Goal: Task Accomplishment & Management: Manage account settings

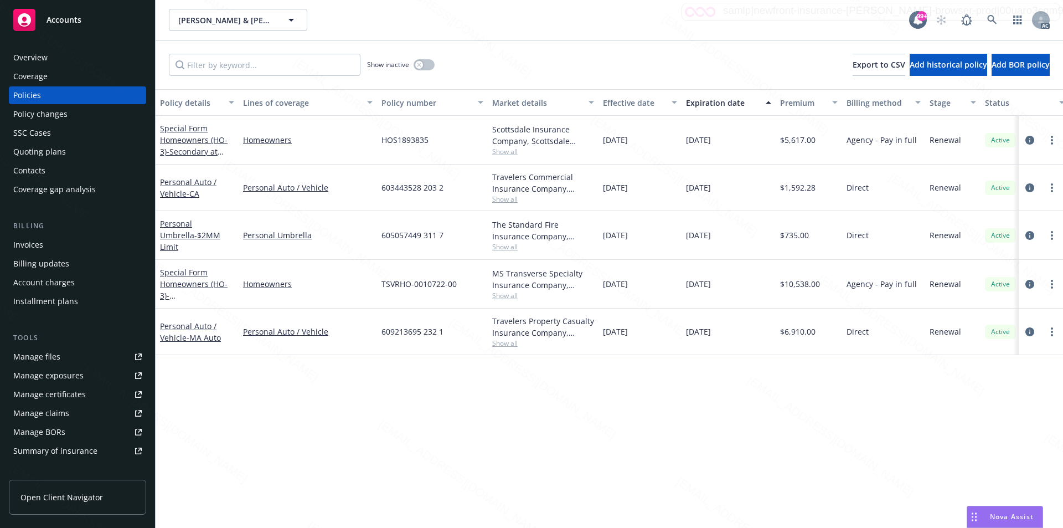
click at [385, 464] on div "Policy details Lines of coverage Policy number Market details Effective date Ex…" at bounding box center [609, 308] width 907 height 438
click at [327, 419] on div "Policy details Lines of coverage Policy number Market details Effective date Ex…" at bounding box center [609, 308] width 907 height 438
click at [179, 180] on link "Personal Auto / Vehicle - CA" at bounding box center [188, 188] width 56 height 22
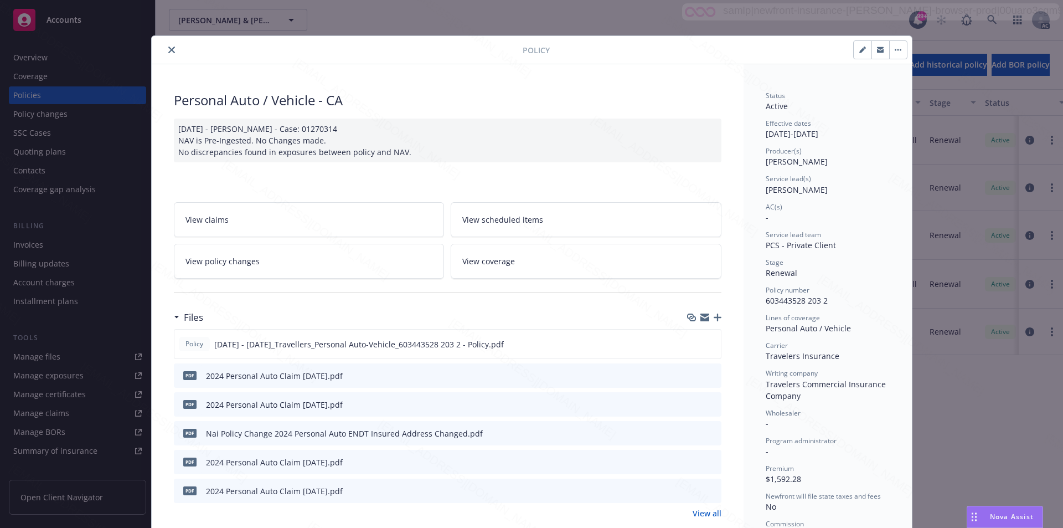
click at [260, 263] on link "View policy changes" at bounding box center [309, 261] width 271 height 35
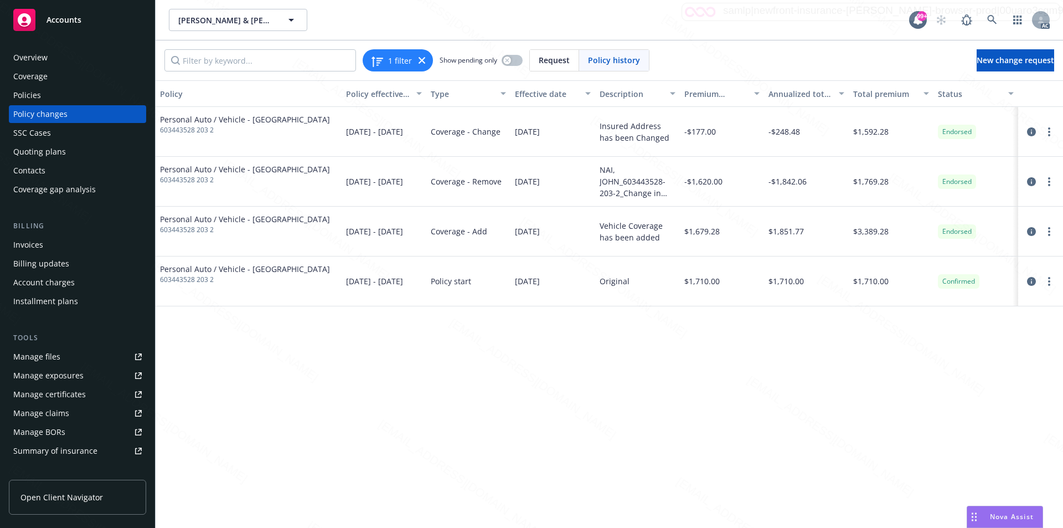
click at [43, 95] on div "Policies" at bounding box center [77, 95] width 128 height 18
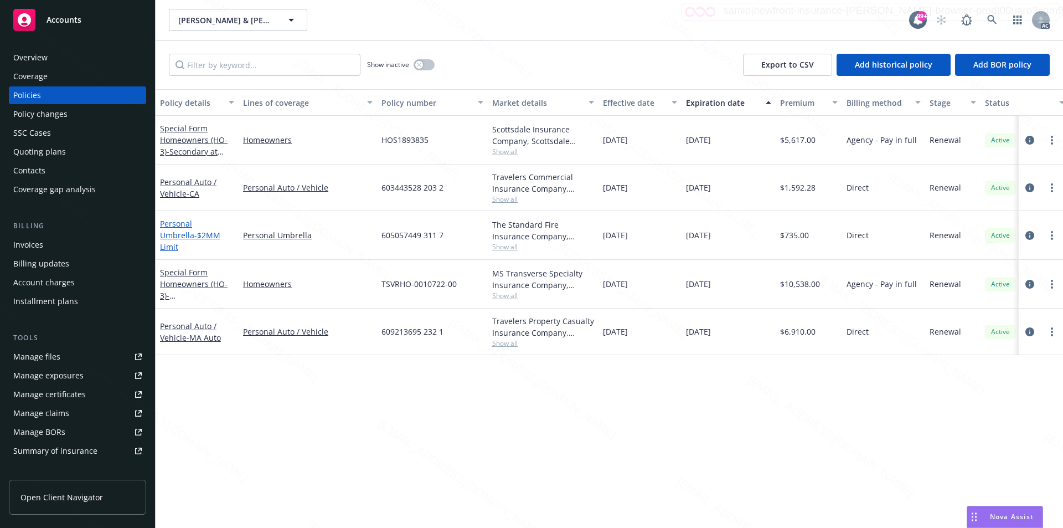
click at [184, 230] on link "Personal Umbrella - $2MM Limit" at bounding box center [190, 235] width 60 height 34
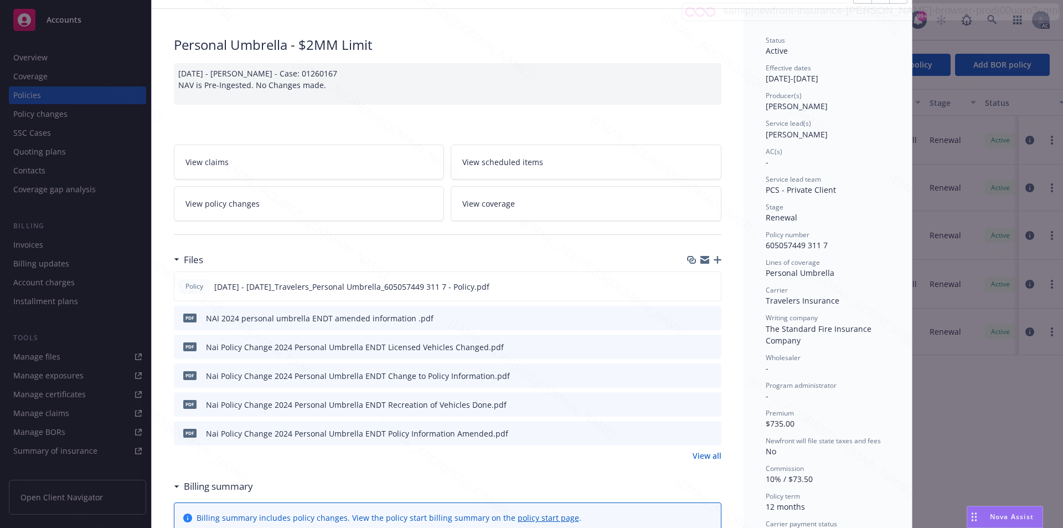
scroll to position [111, 0]
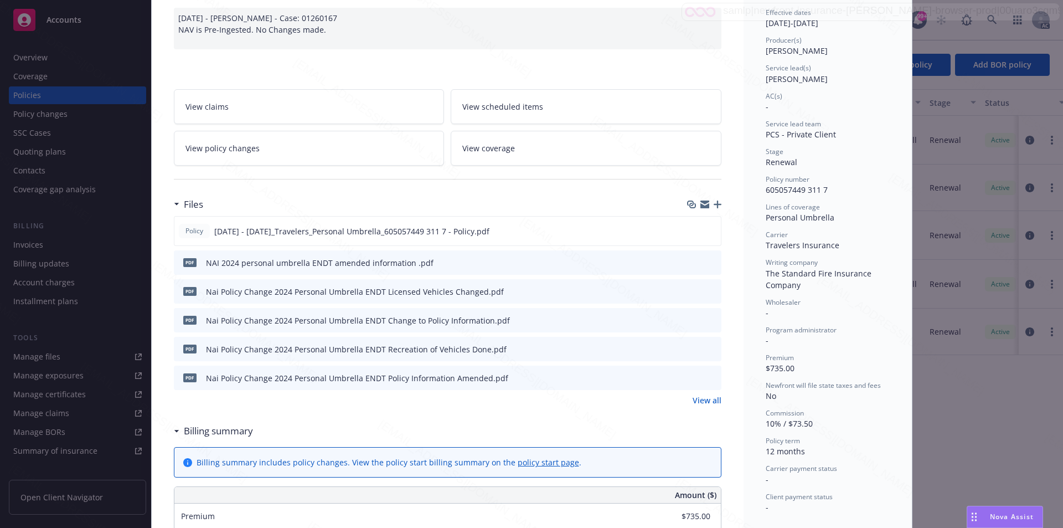
click at [696, 398] on link "View all" at bounding box center [706, 400] width 29 height 12
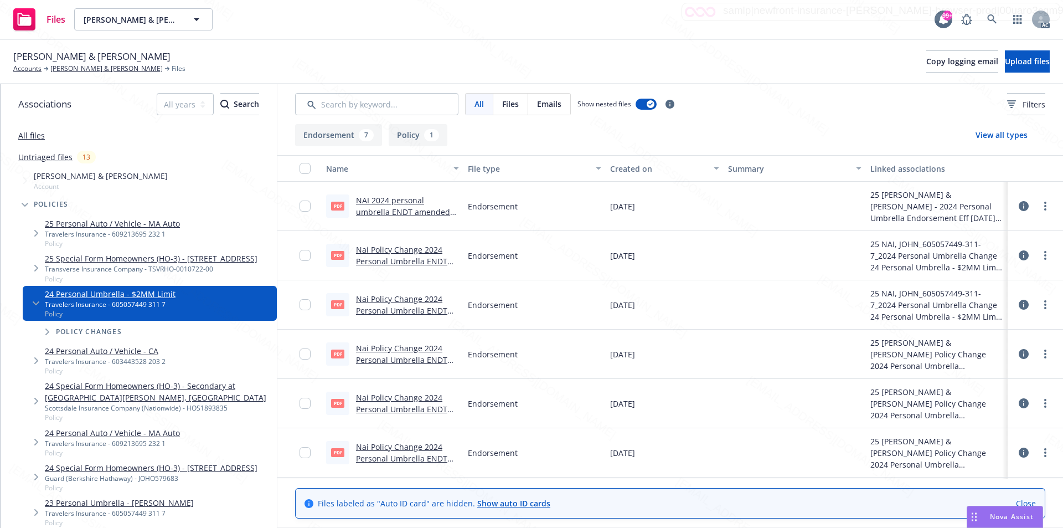
scroll to position [97, 0]
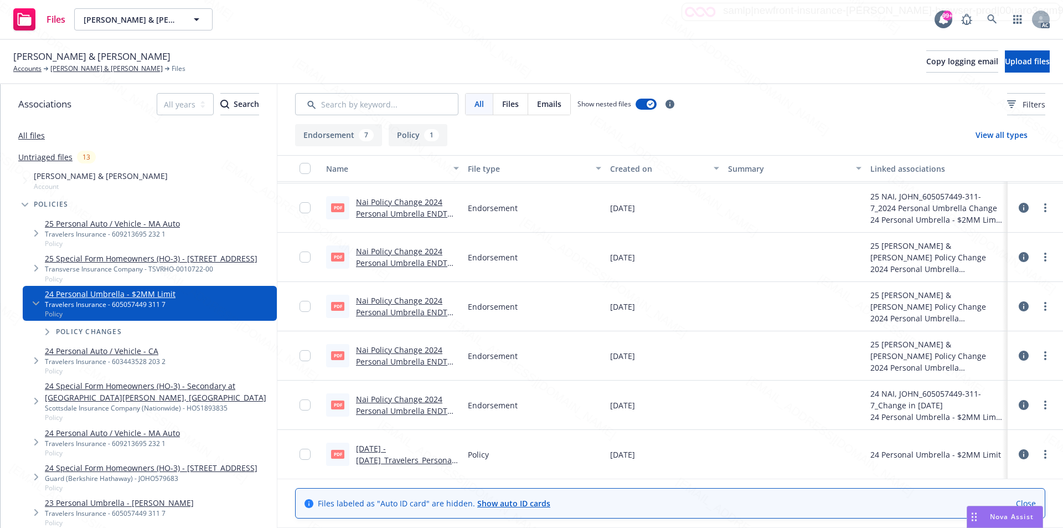
click at [1027, 501] on link "Close" at bounding box center [1026, 503] width 20 height 12
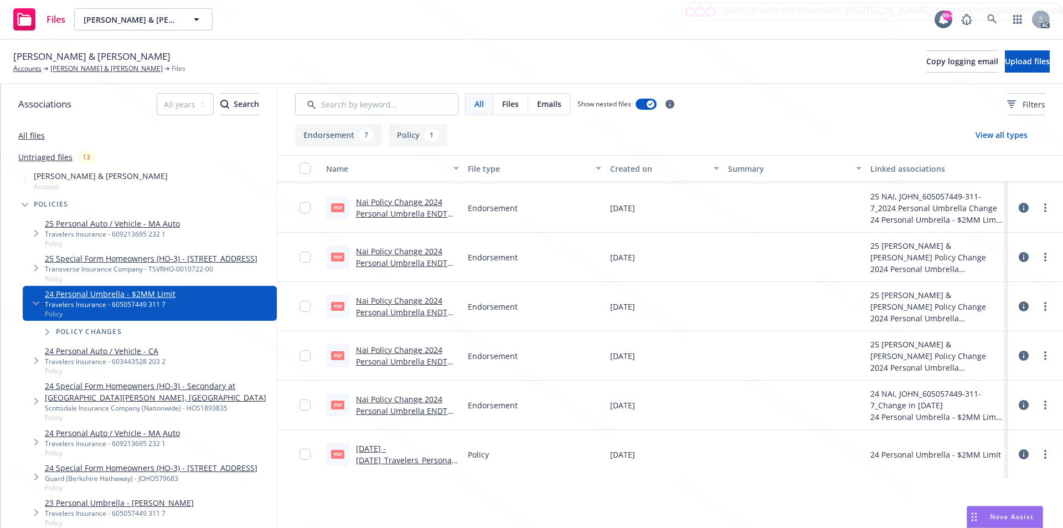
drag, startPoint x: 1033, startPoint y: 453, endPoint x: 1041, endPoint y: 451, distance: 8.2
click at [1038, 453] on link "more" at bounding box center [1044, 453] width 13 height 13
click at [972, 395] on link "Download" at bounding box center [996, 395] width 110 height 22
click at [1038, 406] on link "more" at bounding box center [1044, 404] width 13 height 13
click at [957, 447] on link "Download" at bounding box center [988, 449] width 110 height 22
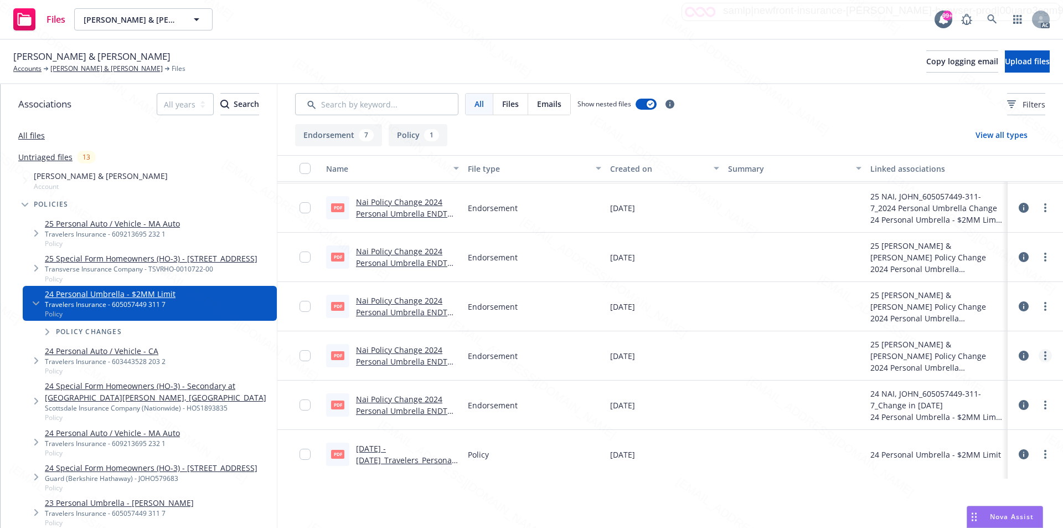
click at [1044, 356] on icon "more" at bounding box center [1045, 355] width 2 height 9
click at [966, 401] on link "Download" at bounding box center [988, 400] width 110 height 22
click at [1044, 306] on icon "more" at bounding box center [1045, 306] width 2 height 9
click at [969, 349] on link "Download" at bounding box center [988, 351] width 110 height 22
click at [1044, 255] on icon "more" at bounding box center [1045, 256] width 2 height 9
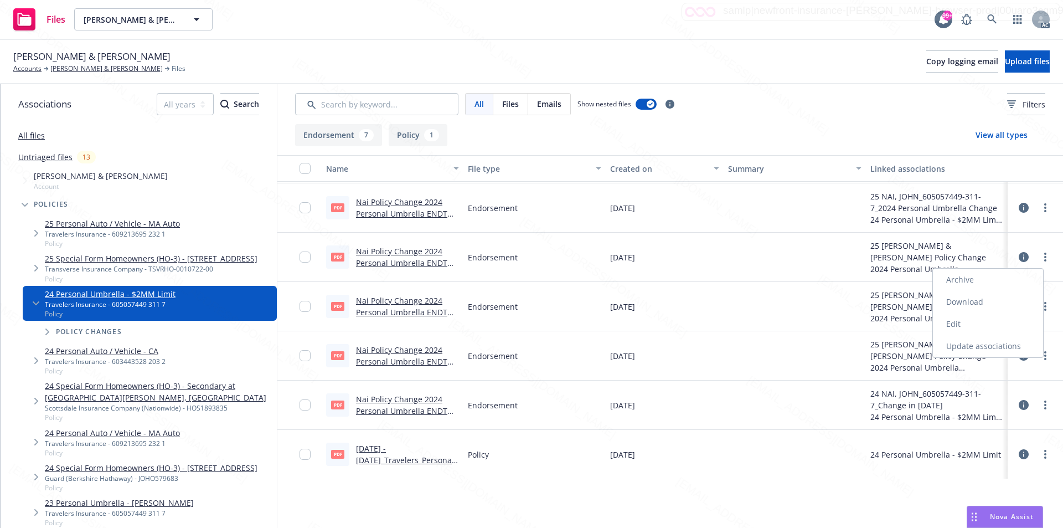
click at [972, 304] on link "Download" at bounding box center [988, 302] width 110 height 22
click at [1044, 208] on circle "more" at bounding box center [1045, 207] width 2 height 2
click at [968, 249] on link "Download" at bounding box center [988, 252] width 110 height 22
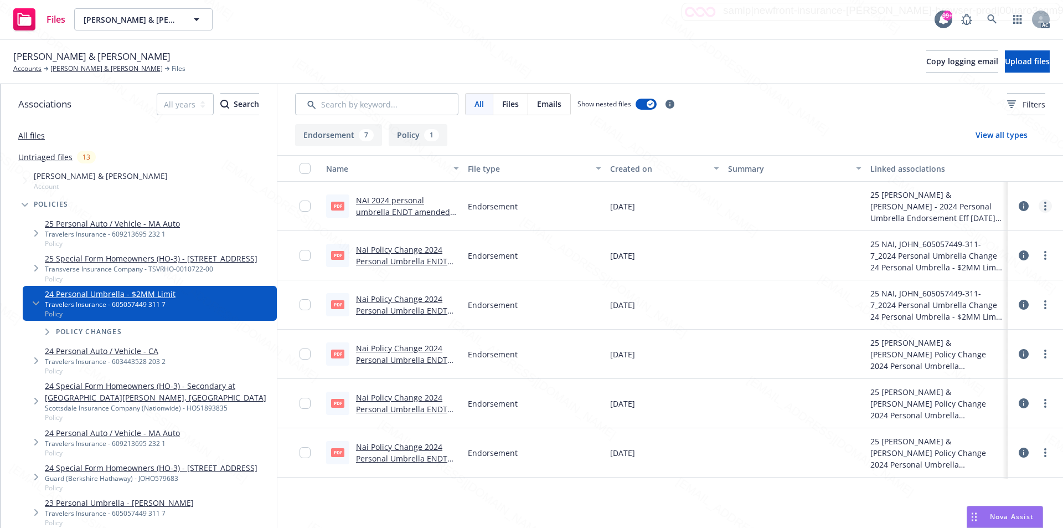
click at [1044, 207] on icon "more" at bounding box center [1045, 205] width 2 height 9
click at [966, 249] on link "Download" at bounding box center [988, 251] width 110 height 22
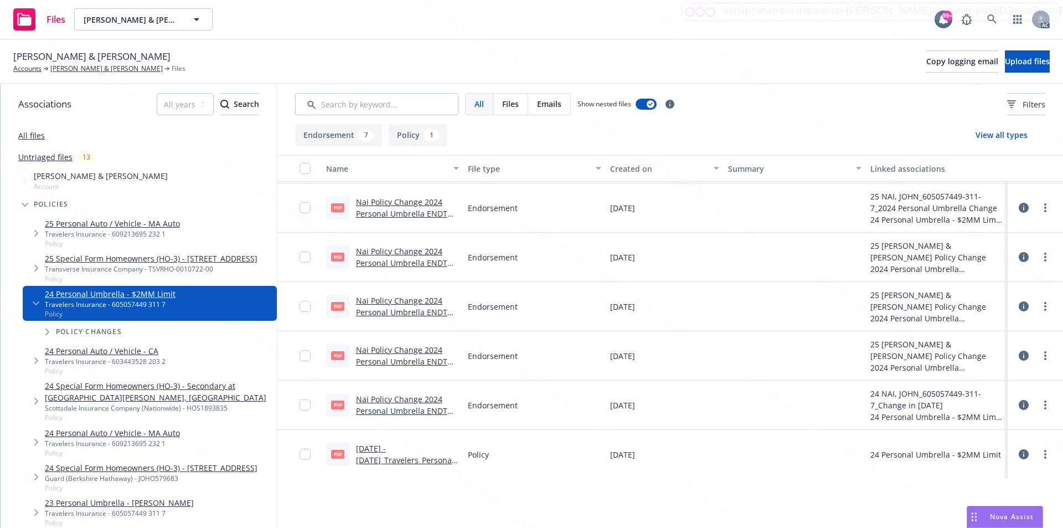
scroll to position [97, 0]
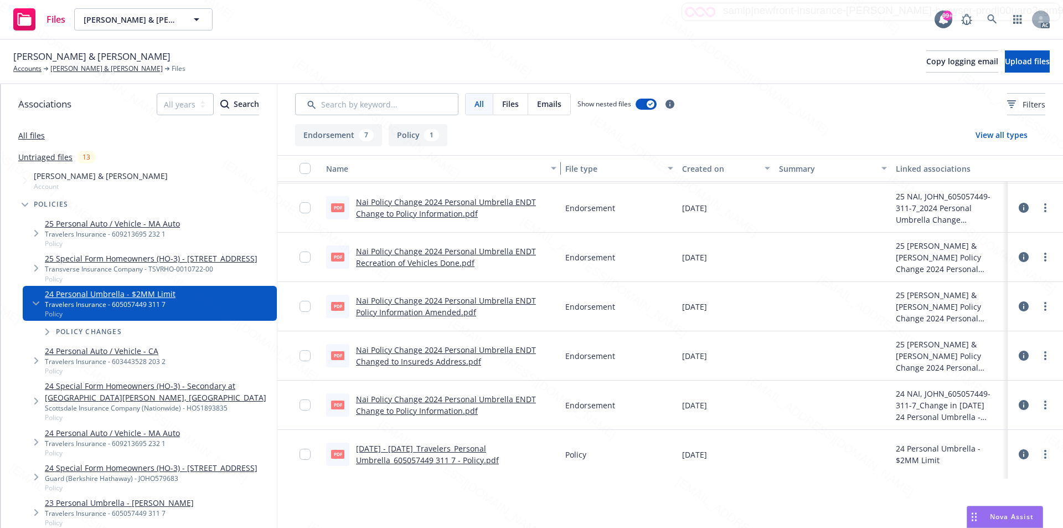
drag, startPoint x: 460, startPoint y: 169, endPoint x: 547, endPoint y: 168, distance: 87.5
click at [547, 168] on button "Name" at bounding box center [441, 168] width 239 height 27
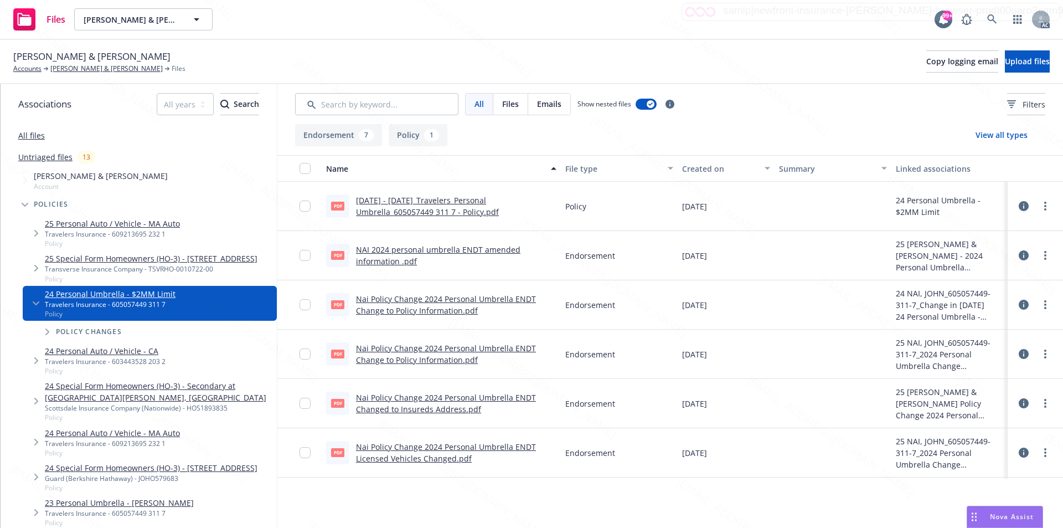
click at [430, 345] on link "Nai Policy Change 2024 Personal Umbrella ENDT Change to Policy Information.pdf" at bounding box center [446, 354] width 180 height 22
click at [990, 21] on icon at bounding box center [992, 19] width 10 height 10
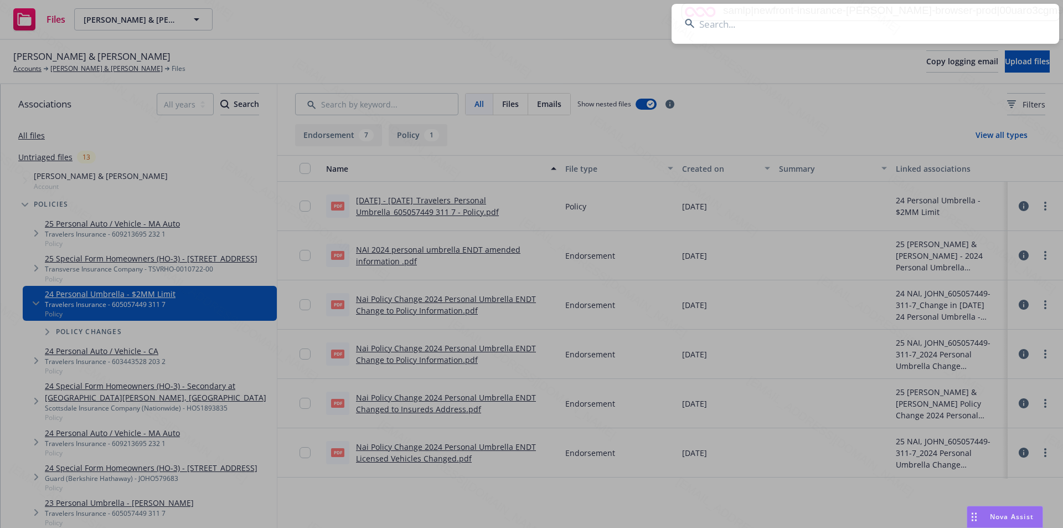
click at [728, 29] on input at bounding box center [864, 24] width 387 height 40
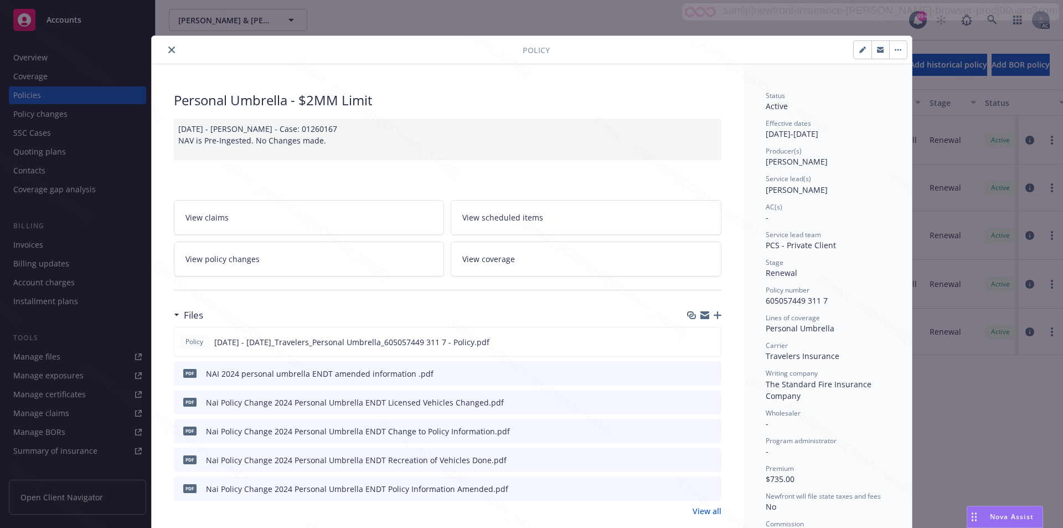
click at [168, 49] on icon "close" at bounding box center [171, 49] width 7 height 7
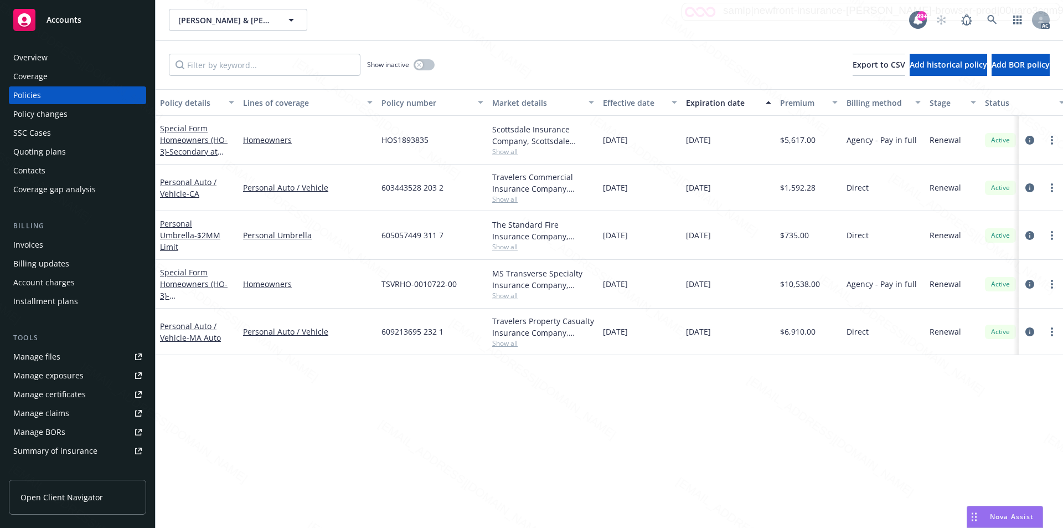
click at [355, 389] on div "Policy details Lines of coverage Policy number Market details Effective date Ex…" at bounding box center [609, 308] width 907 height 438
click at [539, 480] on div "Policy details Lines of coverage Policy number Market details Effective date Ex…" at bounding box center [609, 308] width 907 height 438
click at [1050, 188] on link "more" at bounding box center [1051, 187] width 13 height 13
click at [978, 255] on link "End policy" at bounding box center [993, 255] width 130 height 22
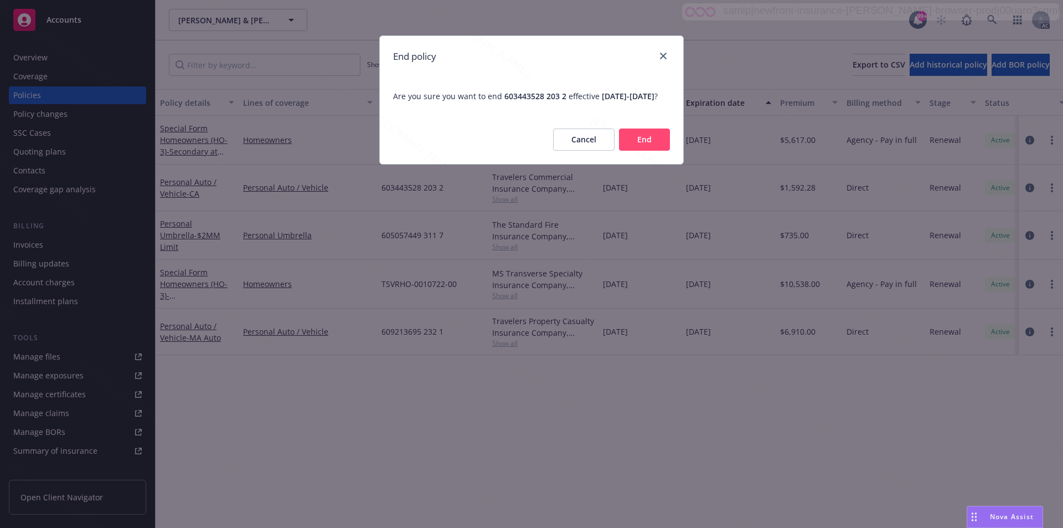
click at [652, 151] on button "End" at bounding box center [644, 139] width 51 height 22
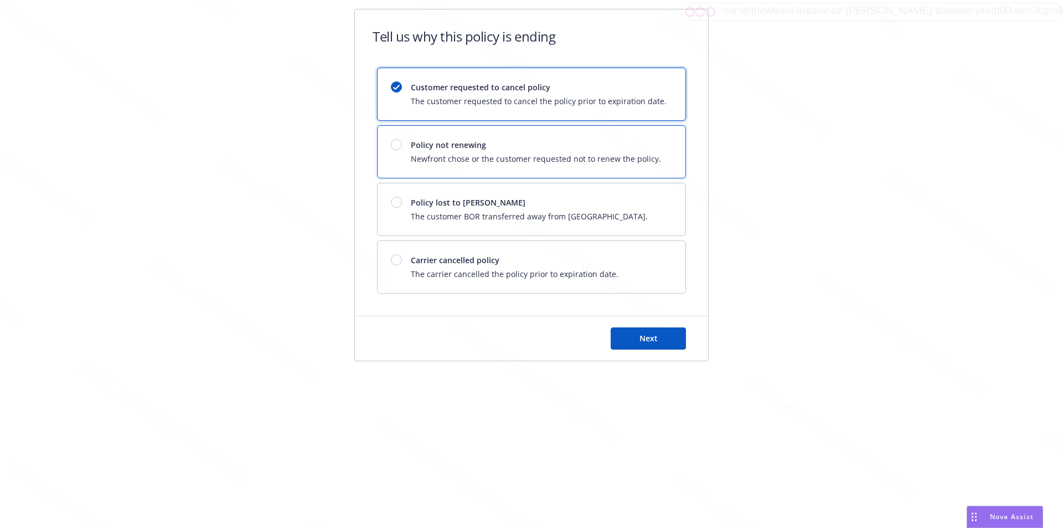
click at [499, 159] on span "Newfront chose or the customer requested not to renew the policy." at bounding box center [536, 159] width 250 height 12
click at [656, 335] on span "Next" at bounding box center [648, 338] width 18 height 11
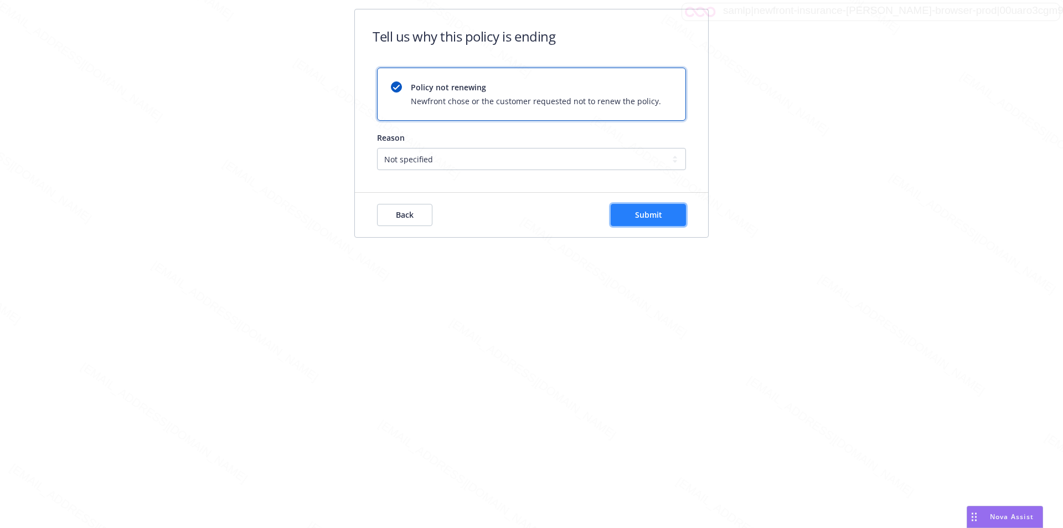
click at [636, 215] on span "Submit" at bounding box center [648, 214] width 27 height 11
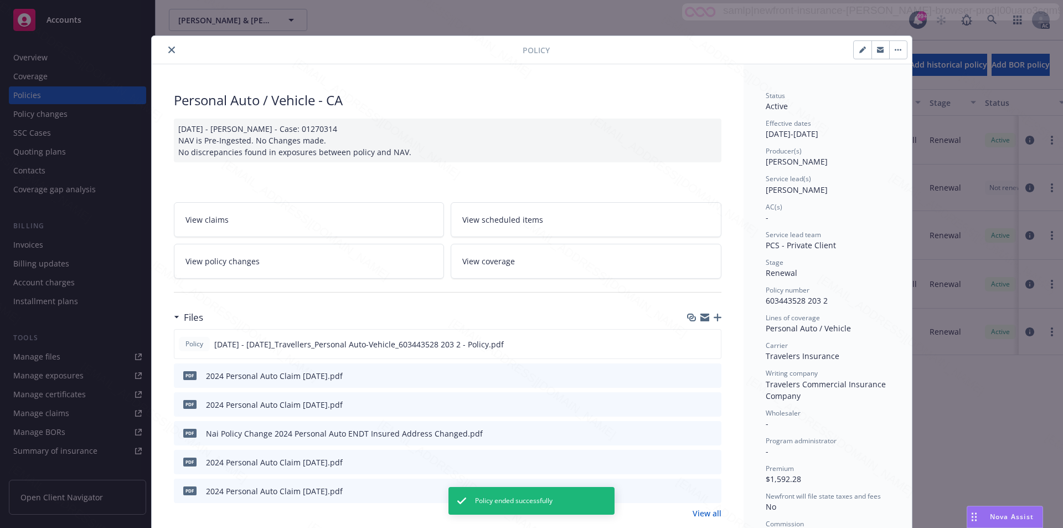
scroll to position [33, 0]
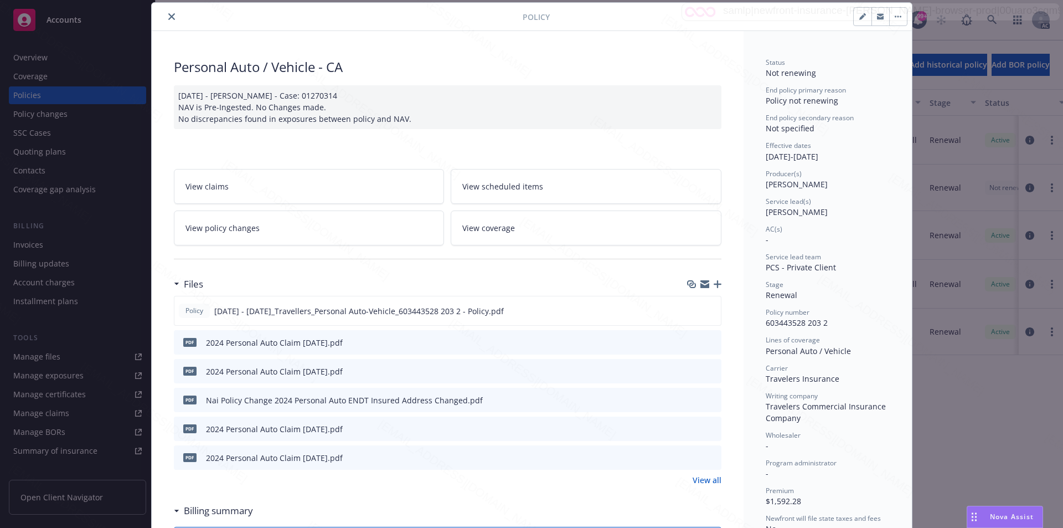
click at [168, 14] on icon "close" at bounding box center [171, 16] width 7 height 7
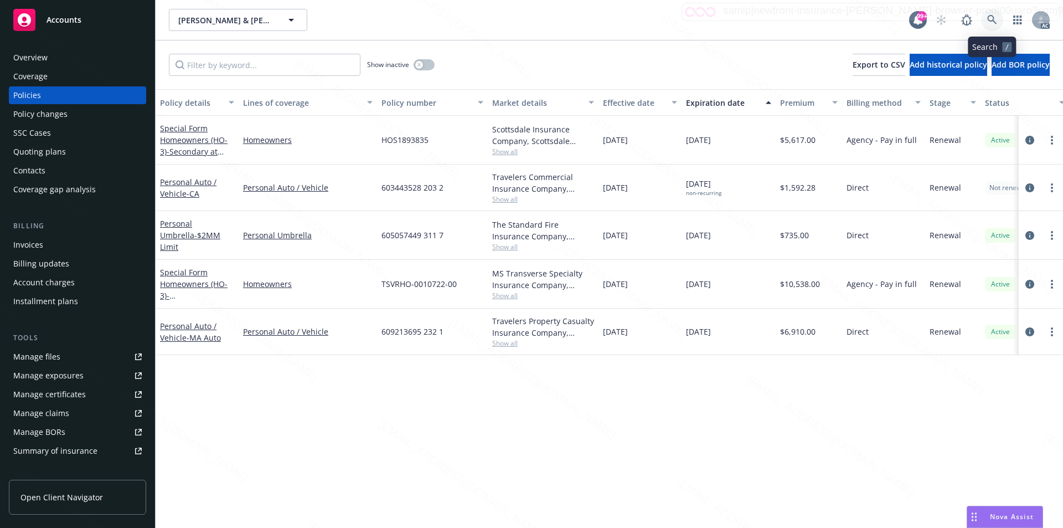
click at [993, 23] on icon at bounding box center [992, 20] width 10 height 10
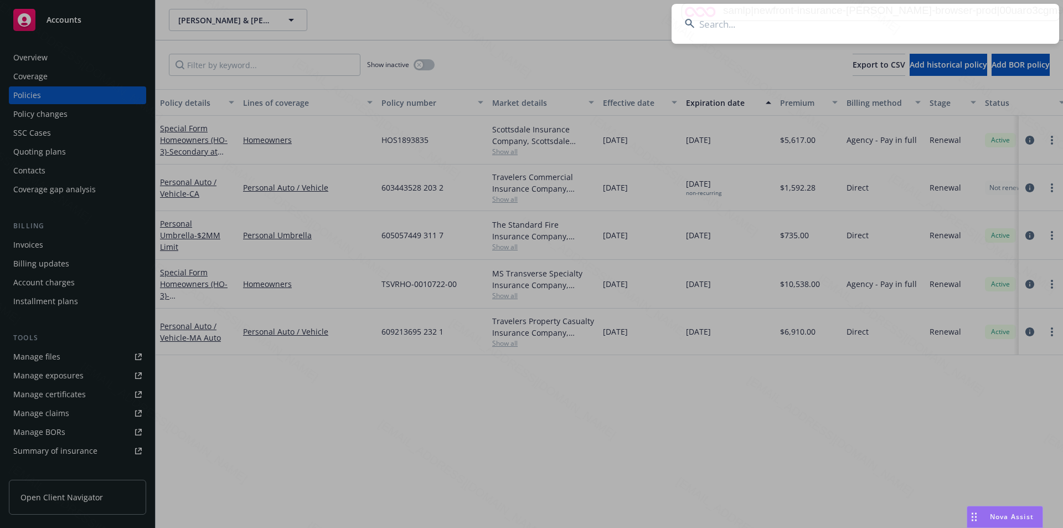
click at [783, 31] on input at bounding box center [864, 24] width 387 height 40
click at [731, 24] on input at bounding box center [864, 24] width 387 height 40
click at [759, 23] on input at bounding box center [864, 24] width 387 height 40
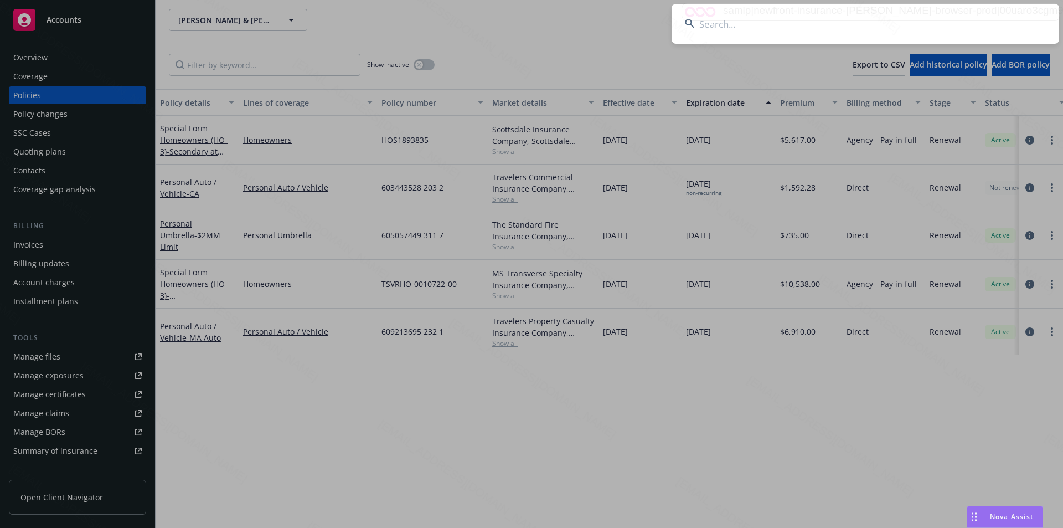
click at [733, 28] on input at bounding box center [864, 24] width 387 height 40
paste input "Hall, William & Leila"
type input "Hall, William & Leila"
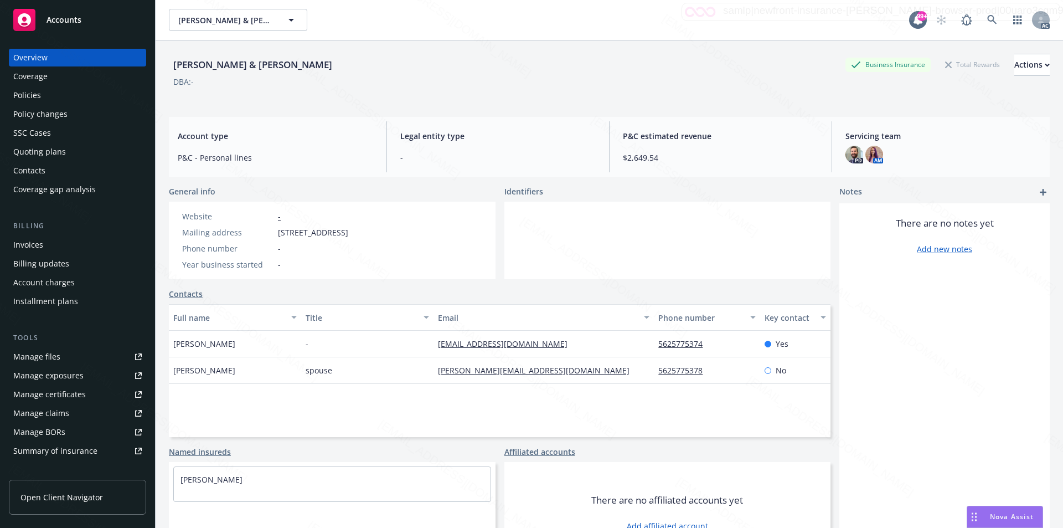
click at [43, 96] on div "Policies" at bounding box center [77, 95] width 128 height 18
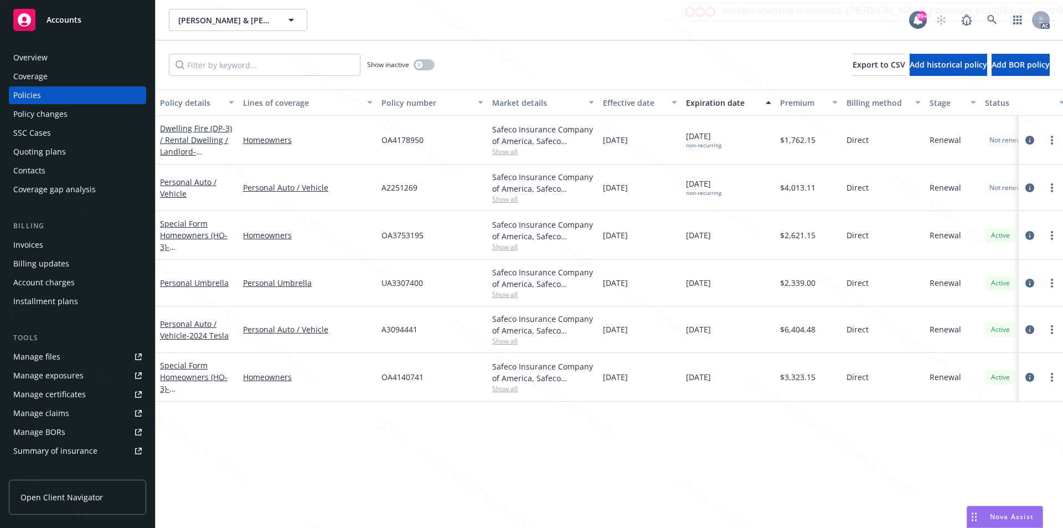
click at [250, 412] on div "Policy details Lines of coverage Policy number Market details Effective date Ex…" at bounding box center [609, 308] width 907 height 438
click at [182, 235] on link "Special Form Homeowners (HO-3) - 62545 OLLIE LANE LAKESHORE CA 93634" at bounding box center [195, 246] width 70 height 57
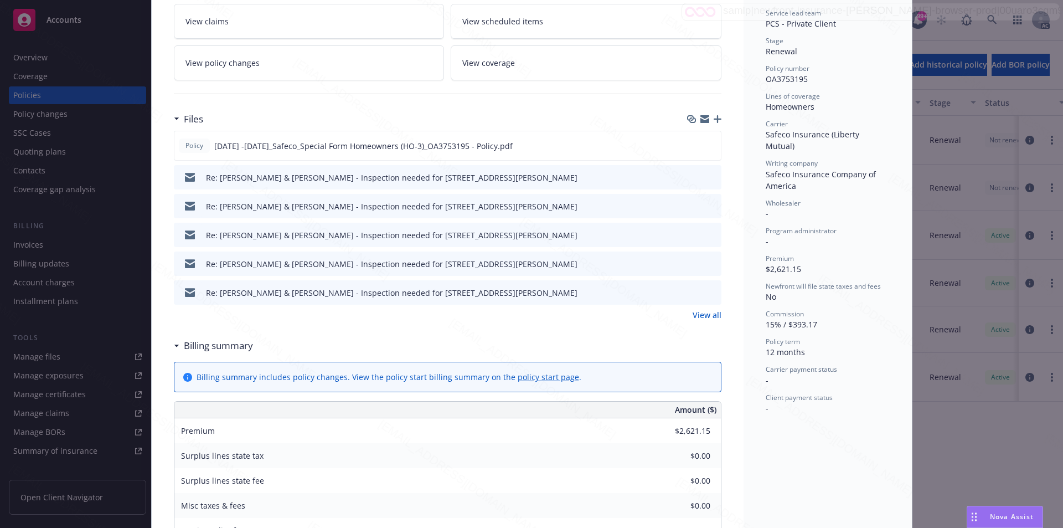
scroll to position [277, 0]
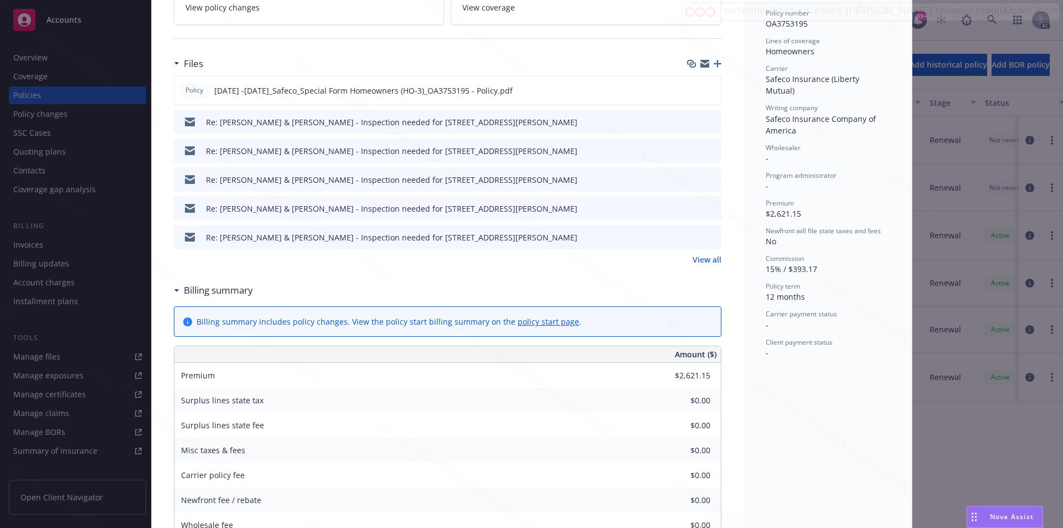
click at [696, 258] on link "View all" at bounding box center [706, 260] width 29 height 12
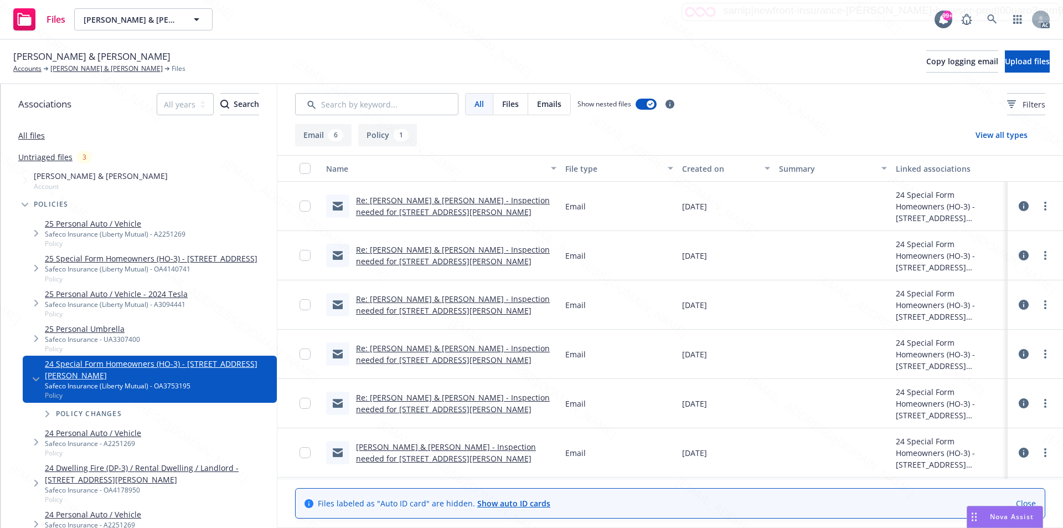
scroll to position [48, 0]
click at [1044, 452] on icon "more" at bounding box center [1045, 453] width 2 height 9
click at [979, 392] on link "Download" at bounding box center [996, 395] width 110 height 22
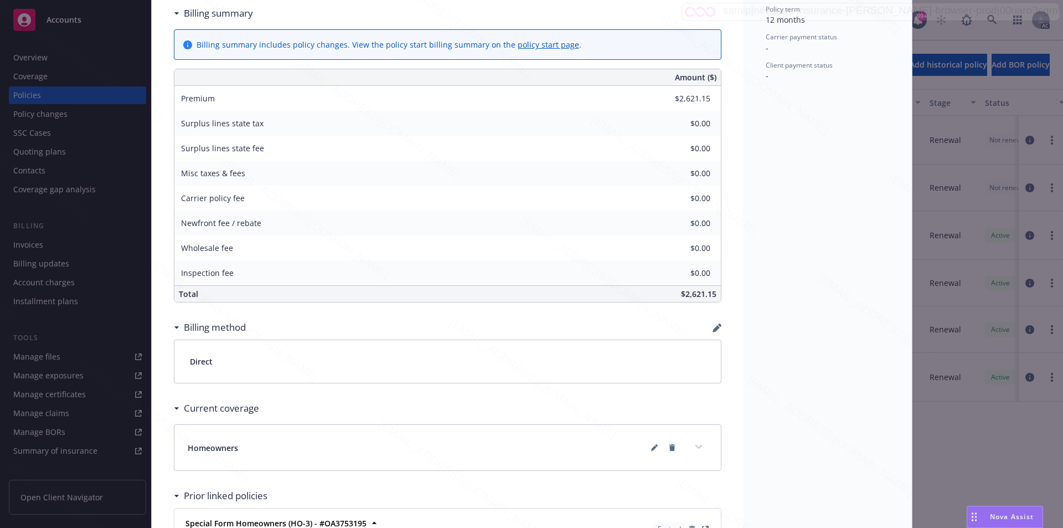
scroll to position [443, 0]
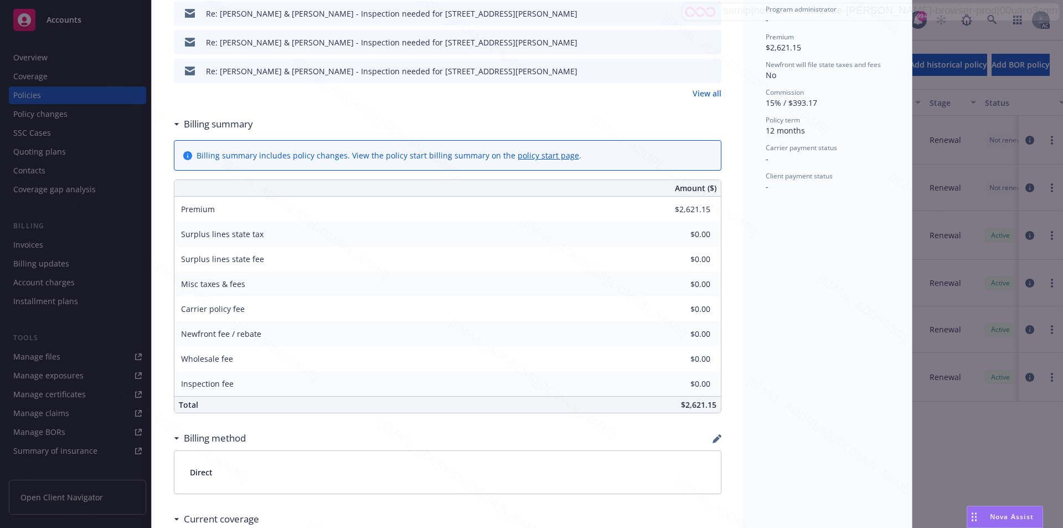
click at [229, 123] on h3 "Billing summary" at bounding box center [218, 124] width 69 height 14
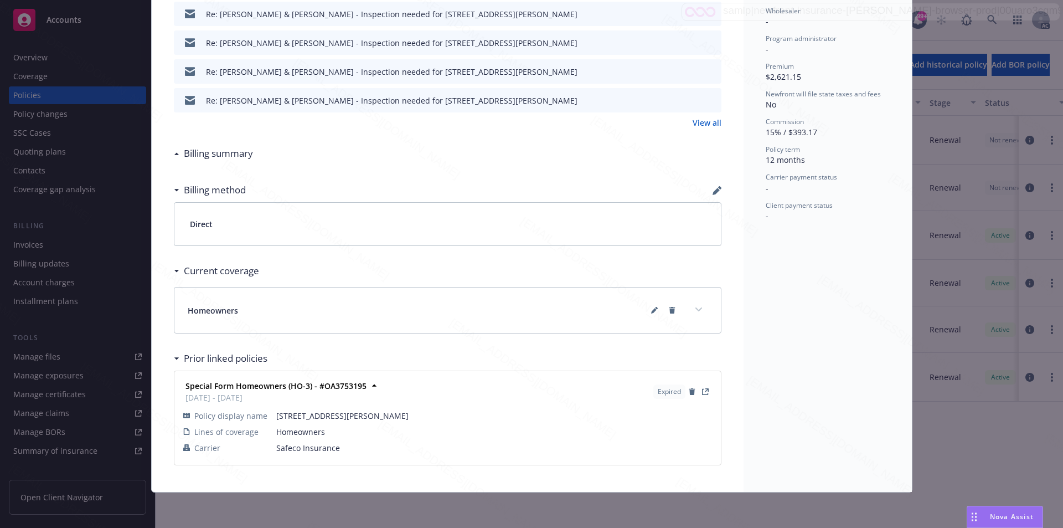
scroll to position [413, 0]
click at [229, 153] on h3 "Billing summary" at bounding box center [218, 153] width 69 height 14
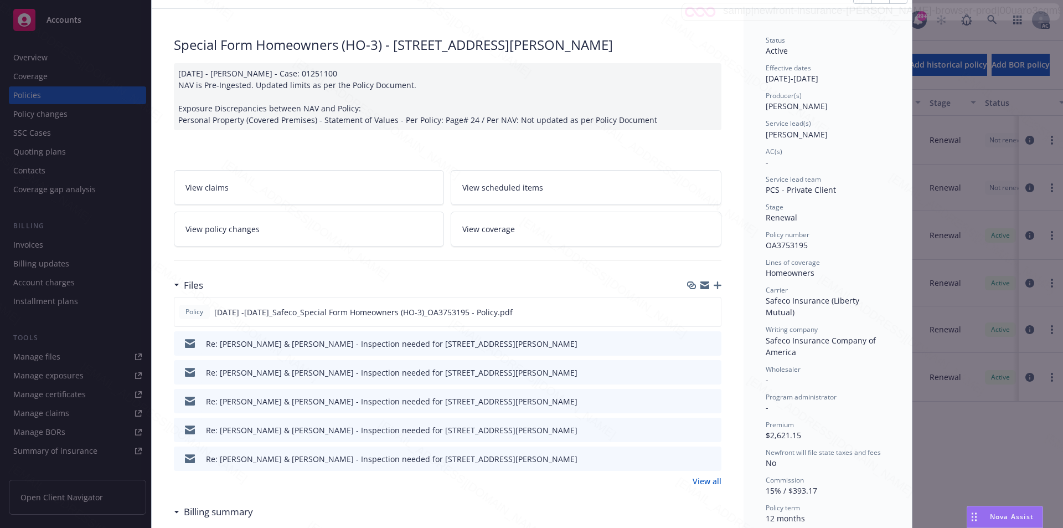
scroll to position [0, 0]
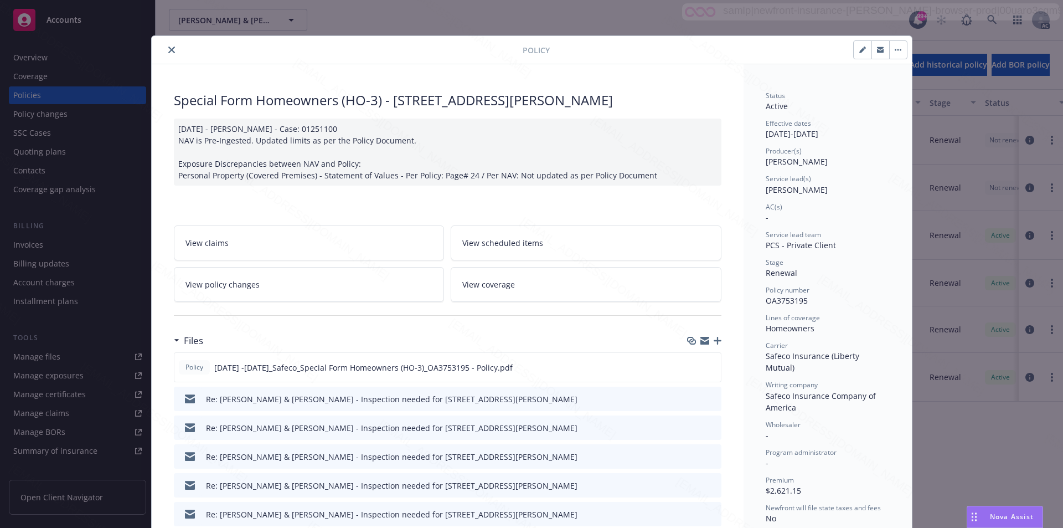
click at [890, 50] on button "button" at bounding box center [898, 50] width 18 height 18
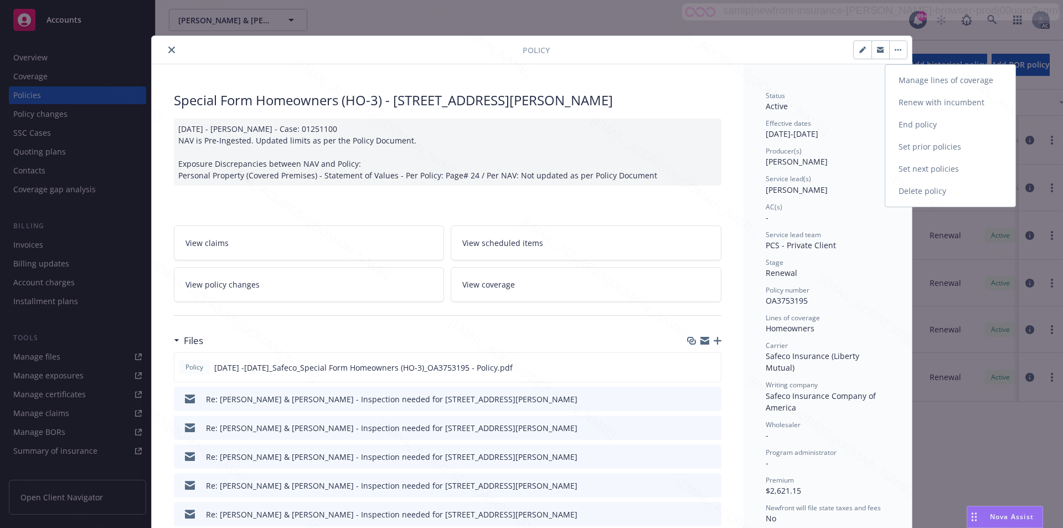
click at [913, 124] on link "End policy" at bounding box center [950, 124] width 130 height 22
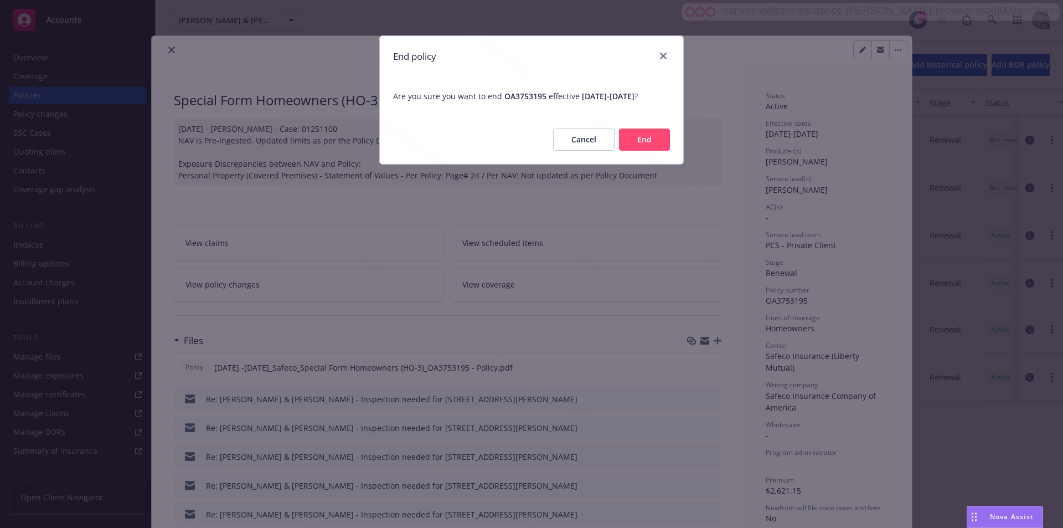
click at [637, 147] on button "End" at bounding box center [644, 139] width 51 height 22
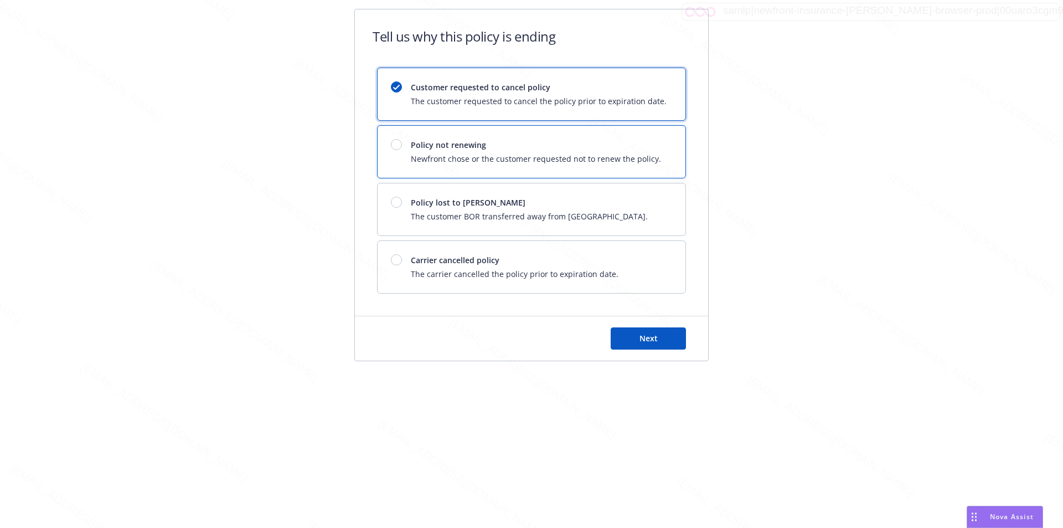
click at [530, 154] on span "Newfront chose or the customer requested not to renew the policy." at bounding box center [536, 159] width 250 height 12
click at [635, 340] on button "Next" at bounding box center [648, 338] width 75 height 22
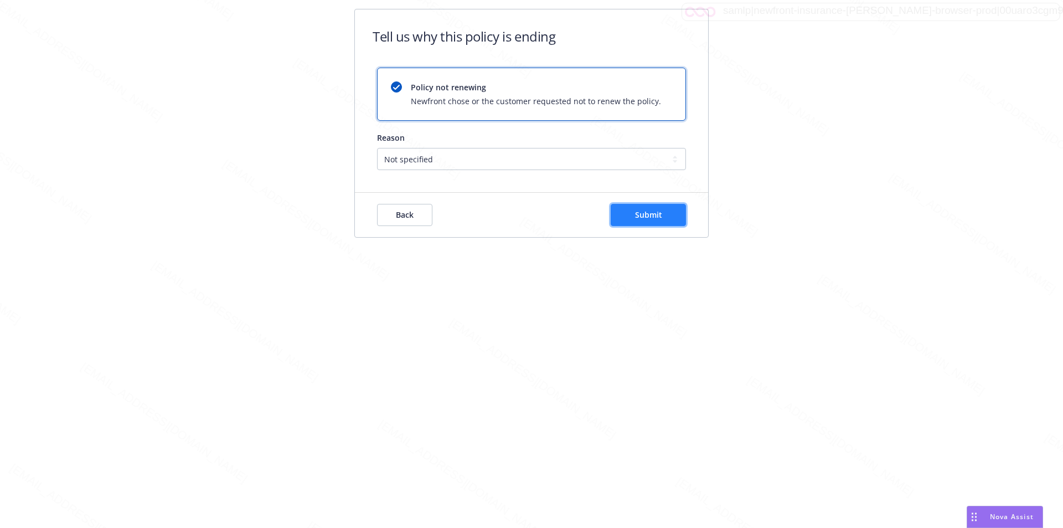
click at [644, 216] on span "Submit" at bounding box center [648, 214] width 27 height 11
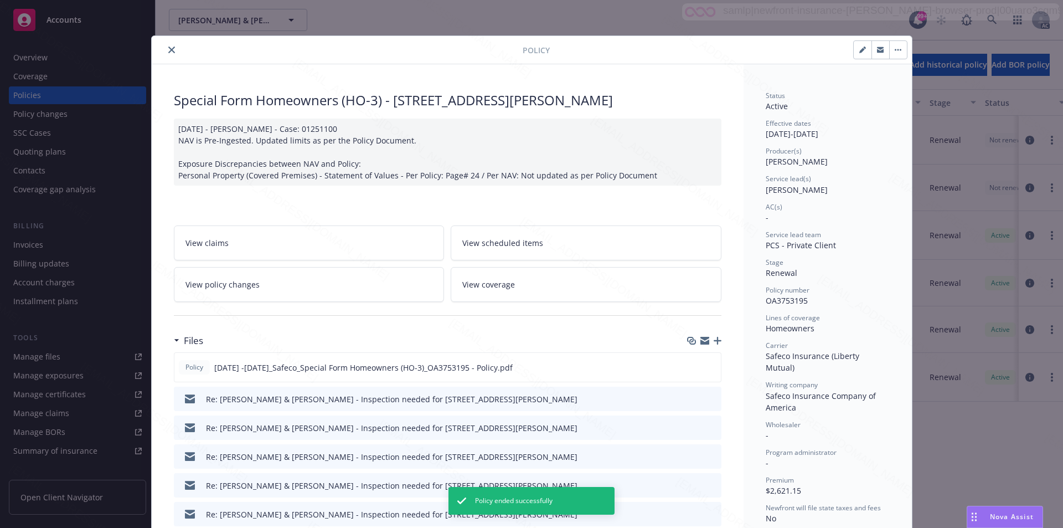
scroll to position [33, 0]
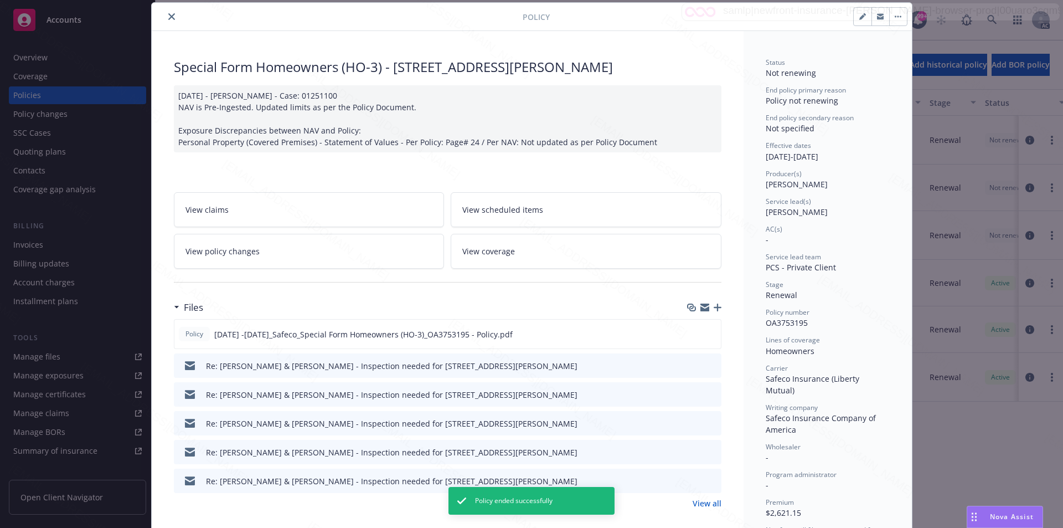
click at [168, 18] on icon "close" at bounding box center [171, 16] width 7 height 7
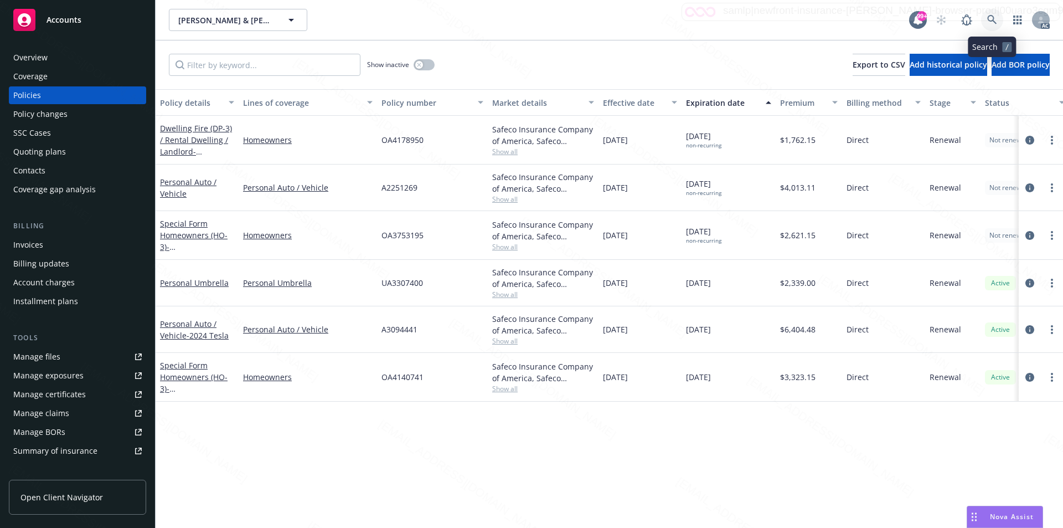
click at [990, 15] on icon at bounding box center [992, 20] width 10 height 10
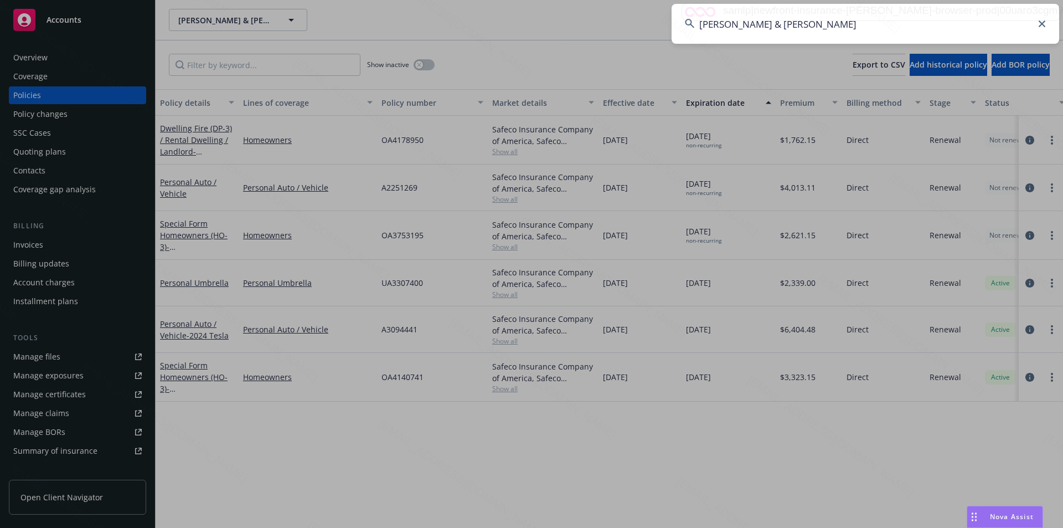
type input "[PERSON_NAME] & [PERSON_NAME]"
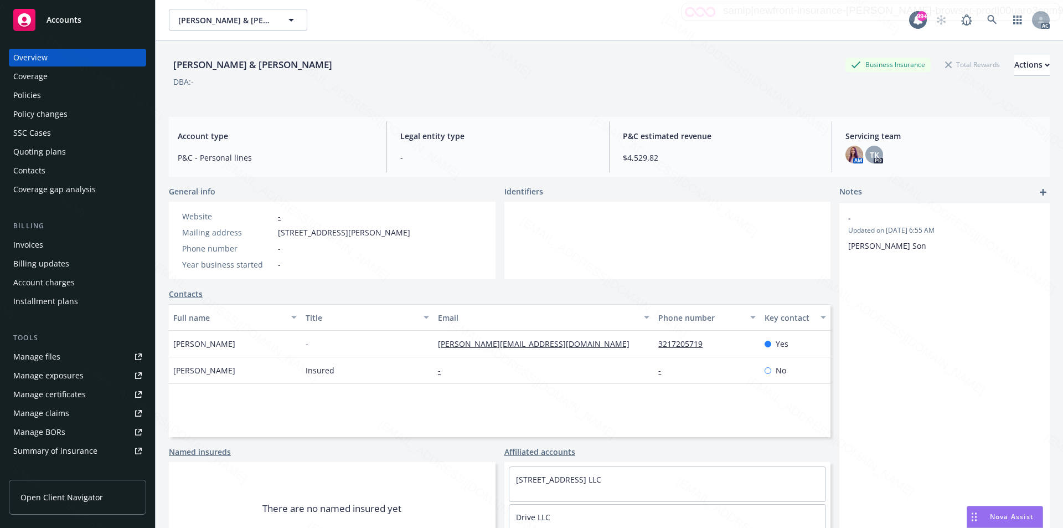
click at [279, 234] on span "1134 Saint Vincent Place, Memphis, TN, 38120" at bounding box center [344, 232] width 132 height 12
drag, startPoint x: 280, startPoint y: 234, endPoint x: 369, endPoint y: 234, distance: 88.6
click at [369, 234] on span "1134 Saint Vincent Place, Memphis, TN, 38120" at bounding box center [344, 232] width 132 height 12
copy span "1134 Saint Vincent Place,"
click at [43, 96] on div "Policies" at bounding box center [77, 95] width 128 height 18
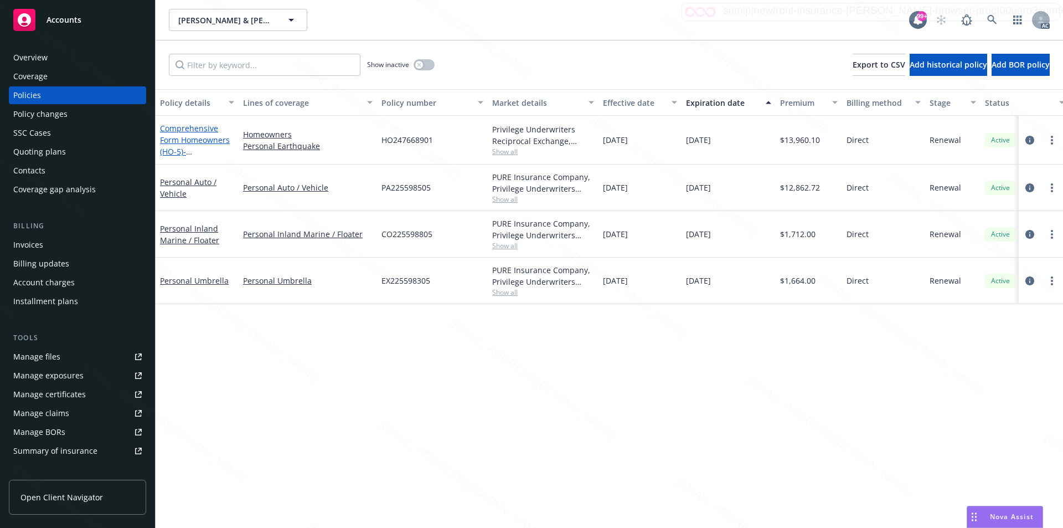
click at [192, 135] on link "Comprehensive Form Homeowners (HO-5) - 1134 Saint Vincent Place, Memphis TN 381…" at bounding box center [195, 151] width 70 height 57
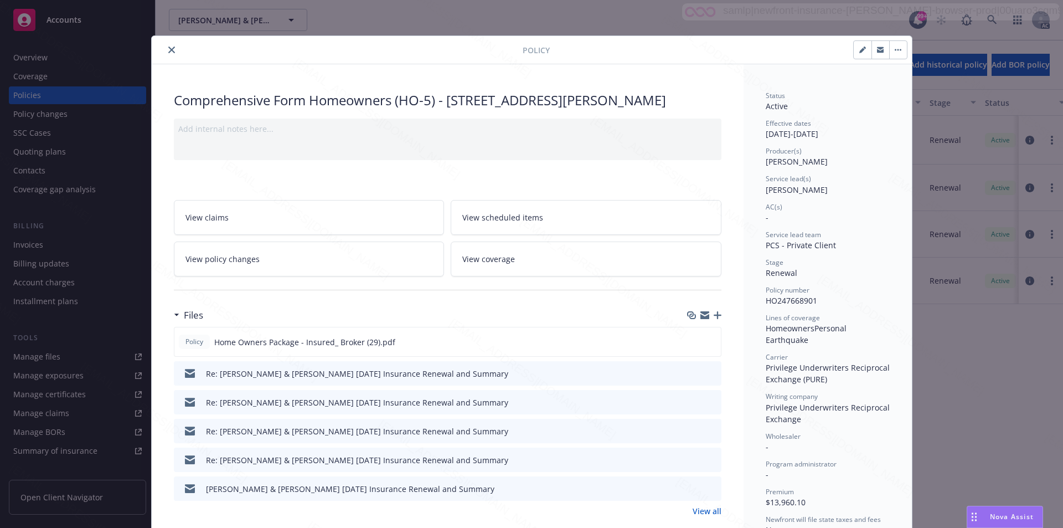
scroll to position [111, 0]
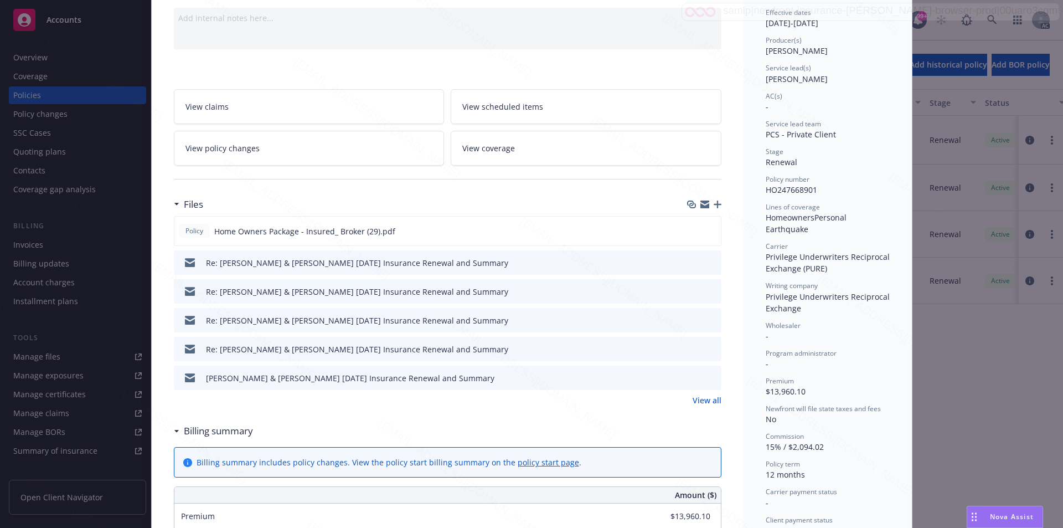
click at [703, 406] on link "View all" at bounding box center [706, 400] width 29 height 12
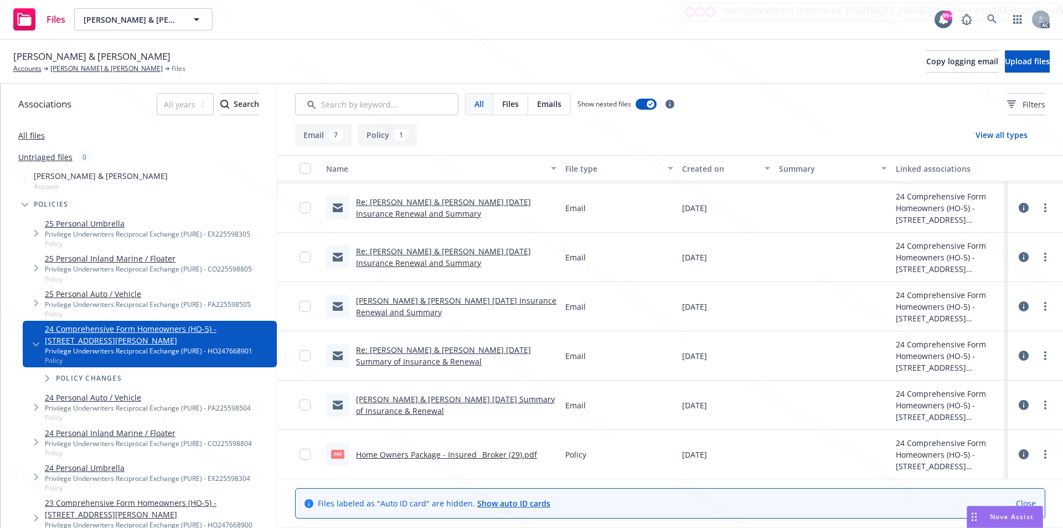
scroll to position [97, 0]
click at [1044, 451] on icon "more" at bounding box center [1045, 453] width 2 height 9
click at [976, 397] on link "Download" at bounding box center [996, 395] width 110 height 22
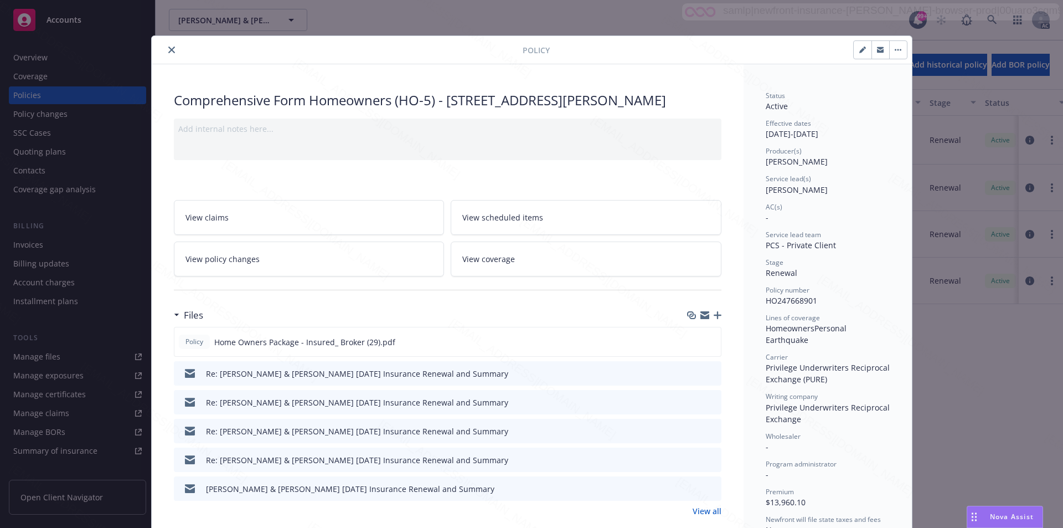
scroll to position [111, 0]
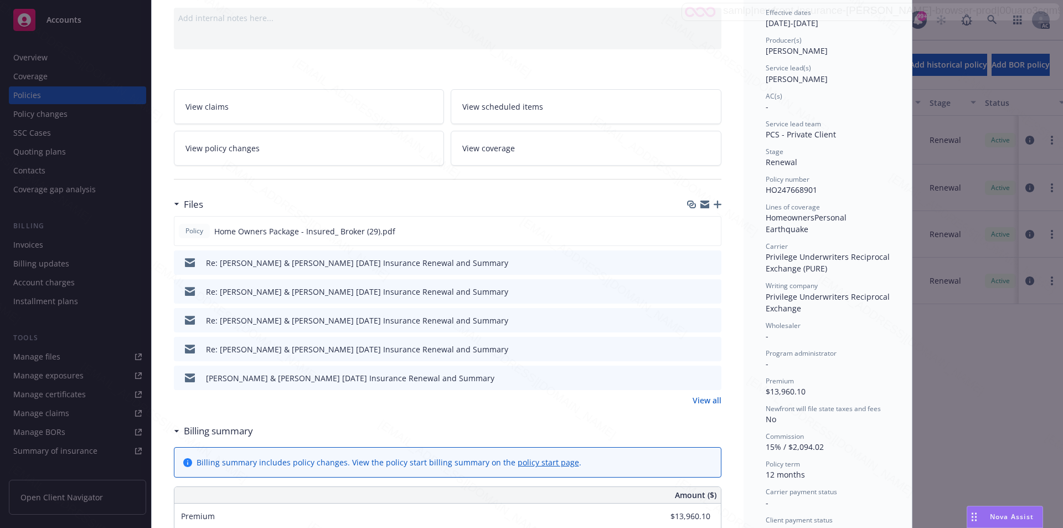
click at [799, 190] on span "HO247668901" at bounding box center [791, 189] width 51 height 11
